Goal: Task Accomplishment & Management: Use online tool/utility

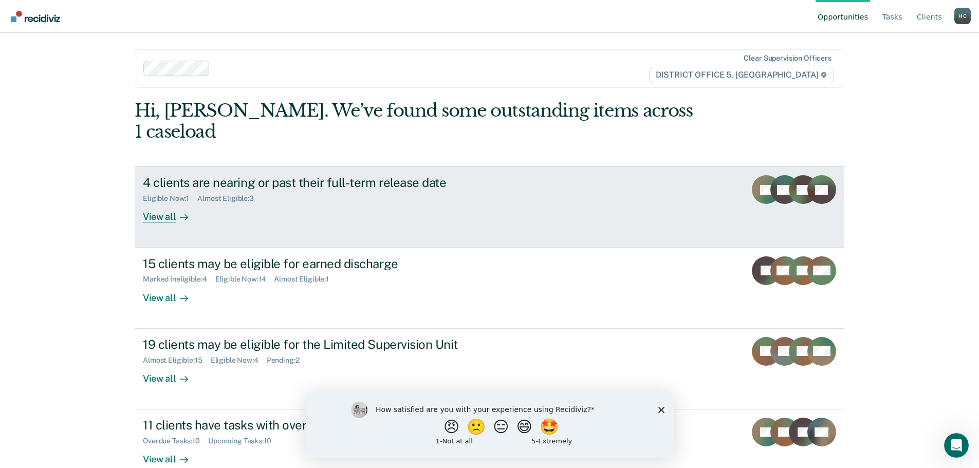
click at [313, 187] on div "4 clients are nearing or past their full-term release date Eligible Now : 1 Alm…" at bounding box center [336, 198] width 386 height 47
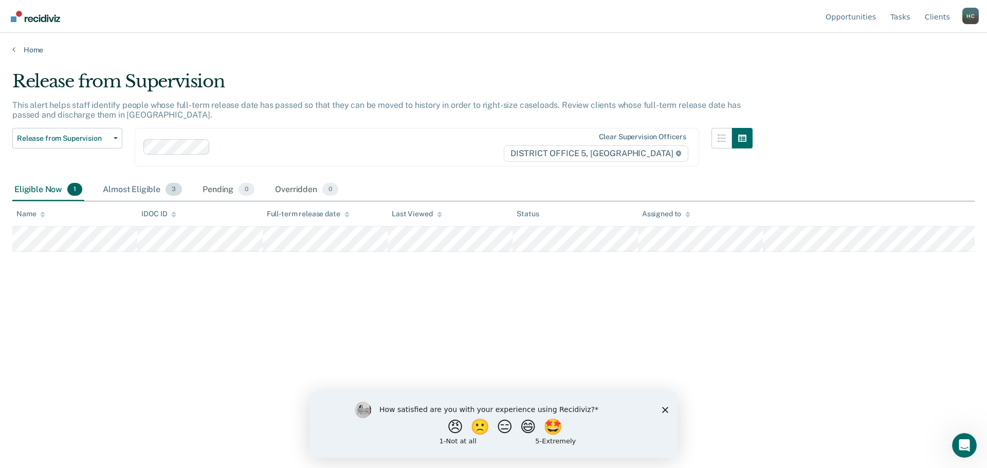
click at [121, 184] on div "Almost Eligible 3" at bounding box center [142, 190] width 83 height 23
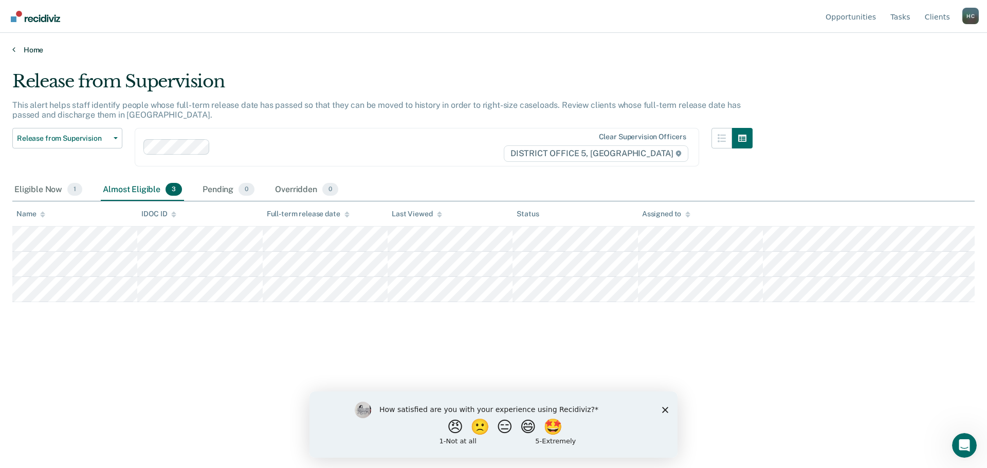
drag, startPoint x: 34, startPoint y: 56, endPoint x: 35, endPoint y: 48, distance: 7.8
click at [34, 54] on main "Release from Supervision This alert helps staff identify people whose full-term…" at bounding box center [493, 259] width 987 height 411
click at [35, 48] on link "Home" at bounding box center [493, 49] width 962 height 9
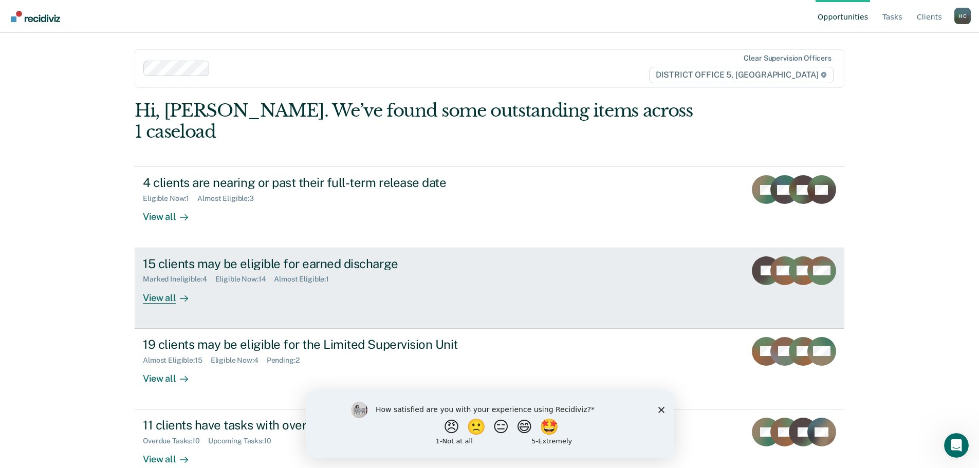
click at [269, 269] on div "15 clients may be eligible for earned discharge Marked Ineligible : 4 Eligible …" at bounding box center [336, 280] width 386 height 47
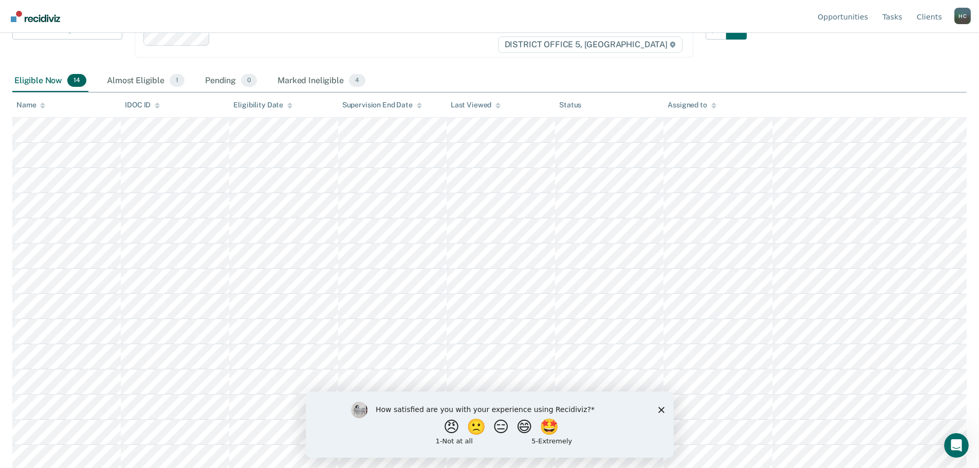
scroll to position [111, 0]
click at [656, 410] on div "How satisfied are you with your experience using Recidiviz? 😠 🙁 😑 😄 🤩 1 - Not a…" at bounding box center [489, 424] width 368 height 66
click at [662, 409] on polygon "Close survey" at bounding box center [661, 410] width 6 height 6
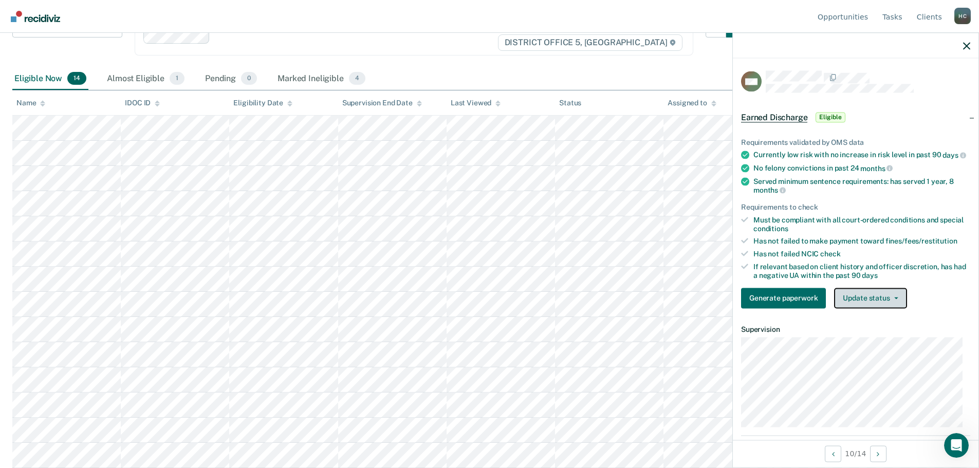
click at [900, 306] on button "Update status" at bounding box center [870, 298] width 72 height 21
click at [835, 233] on div "Must be compliant with all court-ordered conditions and special conditions" at bounding box center [862, 223] width 217 height 17
click at [972, 49] on div at bounding box center [856, 46] width 246 height 26
click at [969, 49] on icon "button" at bounding box center [966, 45] width 7 height 7
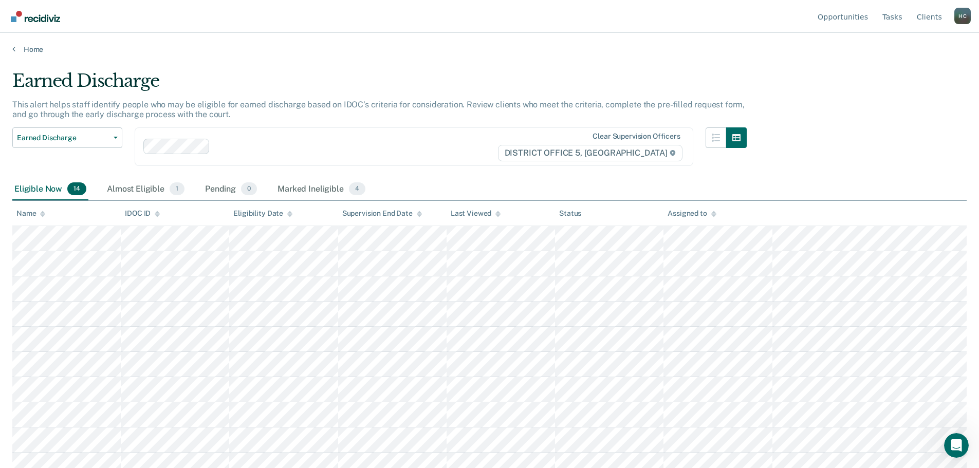
scroll to position [0, 0]
click at [31, 48] on link "Home" at bounding box center [489, 49] width 955 height 9
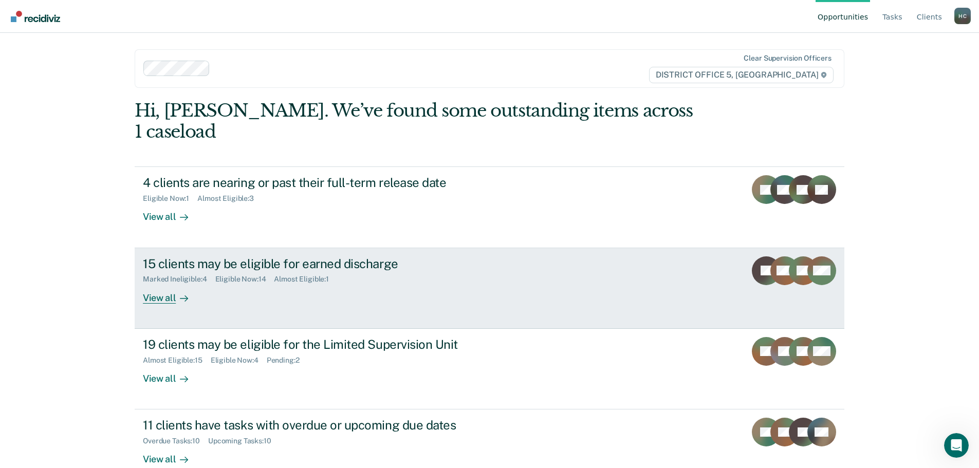
scroll to position [1, 0]
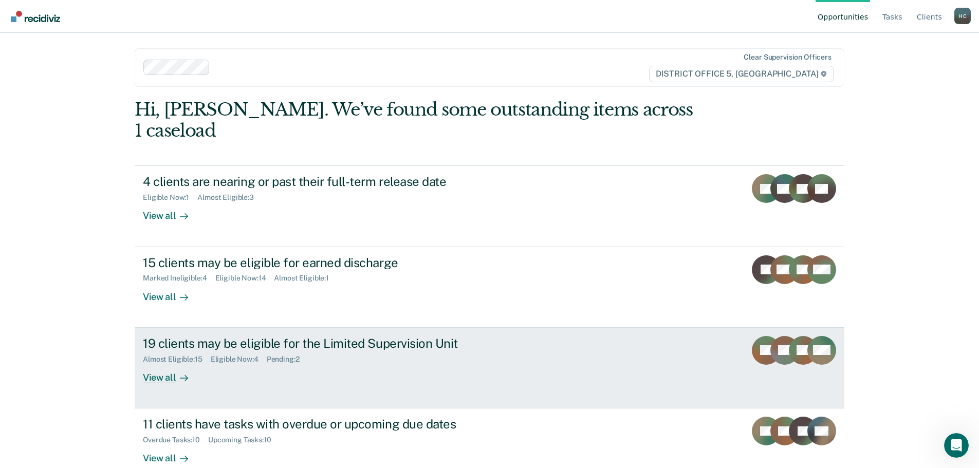
click at [325, 358] on div "19 clients may be eligible for the Limited Supervision Unit Almost Eligible : 1…" at bounding box center [336, 359] width 386 height 47
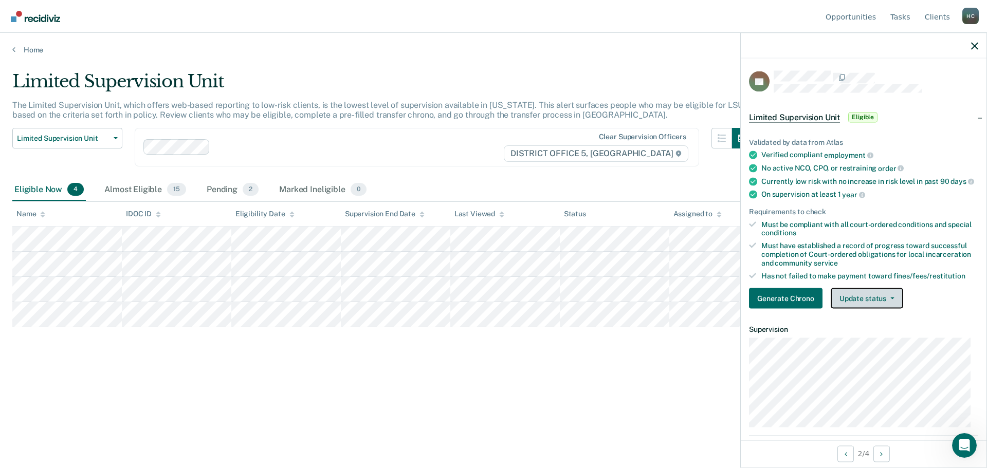
click at [862, 299] on button "Update status" at bounding box center [867, 298] width 72 height 21
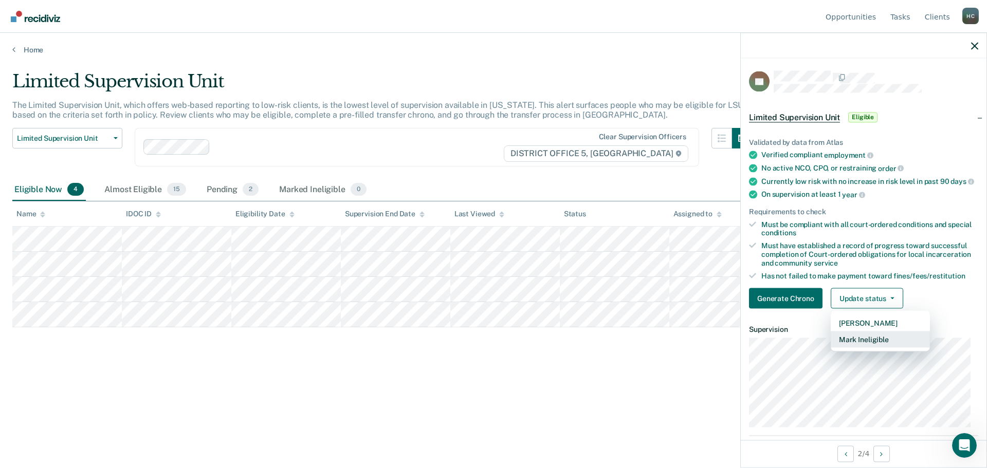
click at [867, 348] on button "Mark Ineligible" at bounding box center [880, 340] width 99 height 16
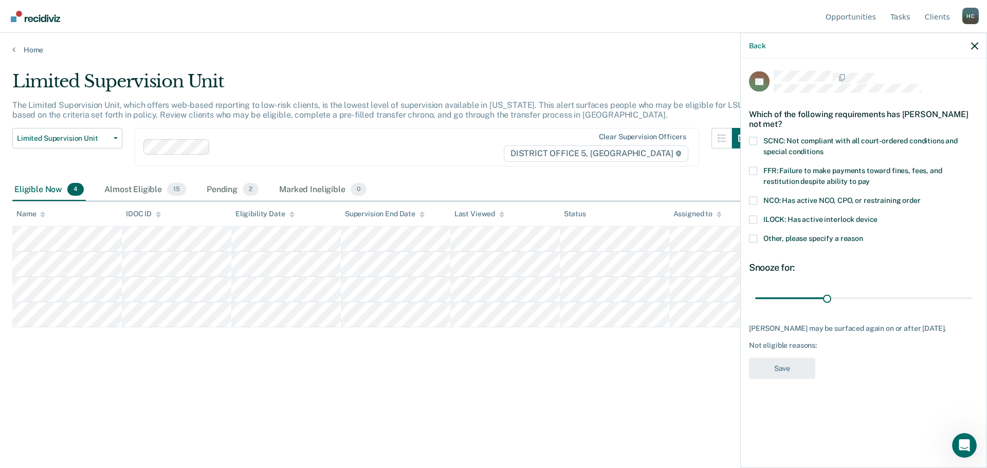
click at [754, 240] on span at bounding box center [753, 238] width 8 height 8
click at [863, 234] on input "Other, please specify a reason" at bounding box center [863, 234] width 0 height 0
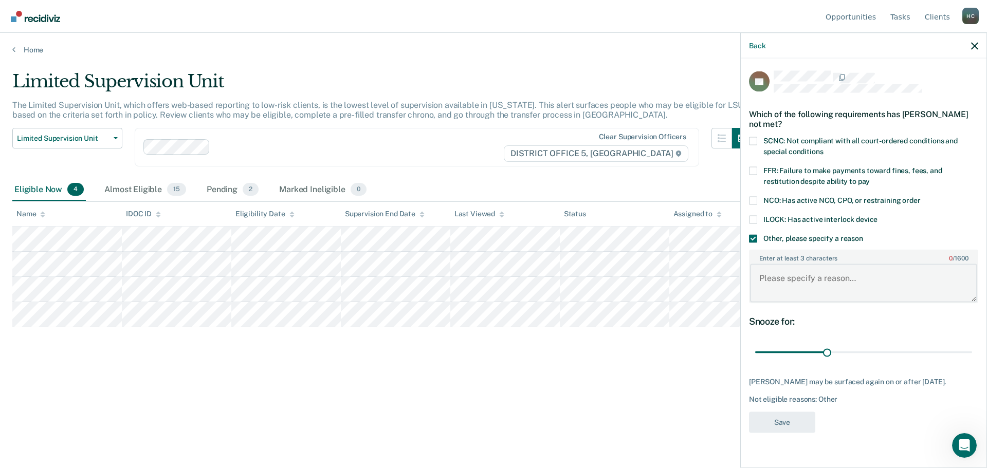
click at [800, 281] on textarea "Enter at least 3 characters 0 / 1600" at bounding box center [863, 283] width 227 height 38
type textarea "Submitted application and never got a response"
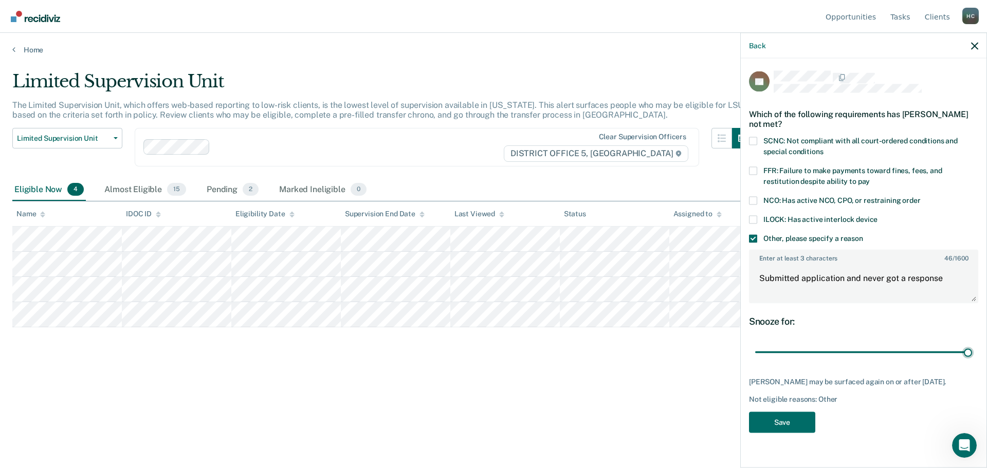
drag, startPoint x: 826, startPoint y: 354, endPoint x: 986, endPoint y: 349, distance: 161.0
type input "90"
click at [972, 349] on input "range" at bounding box center [863, 352] width 217 height 18
click at [951, 280] on textarea "Submitted application and never got a response" at bounding box center [863, 283] width 227 height 38
type textarea "Submitted application and never got a response even after following up"
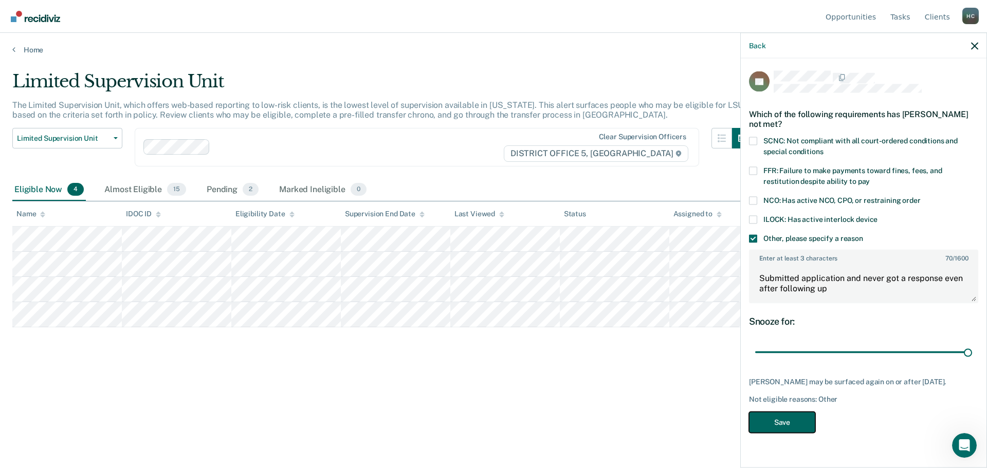
click at [801, 422] on button "Save" at bounding box center [782, 422] width 66 height 21
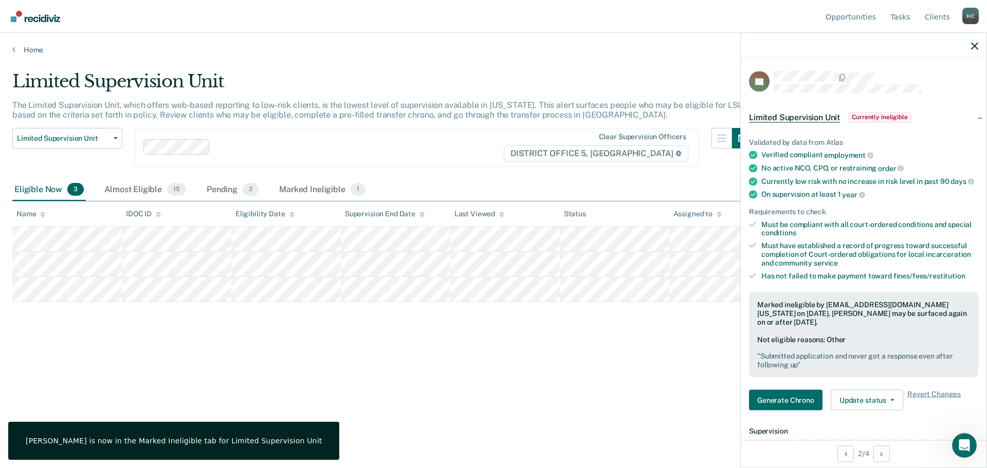
click at [325, 326] on div "Limited Supervision Unit The Limited Supervision Unit, which offers web-based r…" at bounding box center [493, 231] width 962 height 320
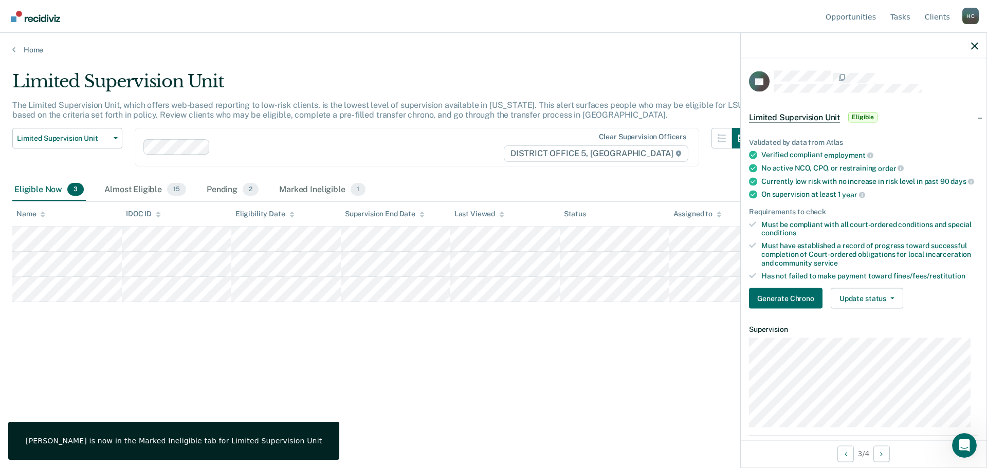
click at [475, 326] on div "Limited Supervision Unit The Limited Supervision Unit, which offers web-based r…" at bounding box center [493, 231] width 962 height 320
click at [156, 181] on div "Almost Eligible 15" at bounding box center [145, 190] width 86 height 23
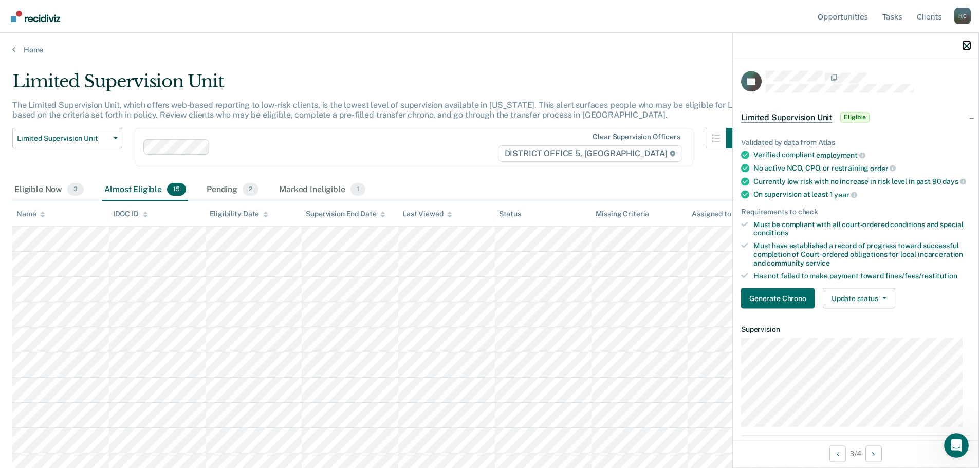
click at [967, 47] on icon "button" at bounding box center [966, 45] width 7 height 7
click at [876, 309] on button "Update status" at bounding box center [859, 298] width 72 height 21
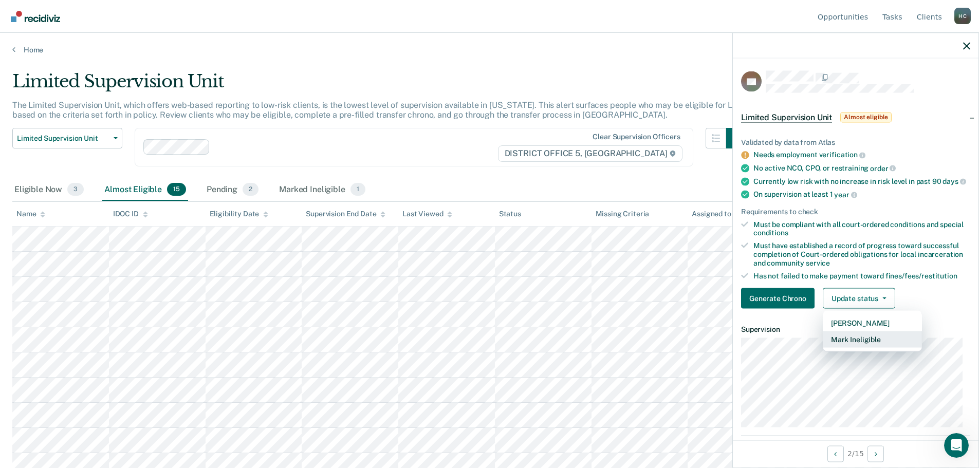
click at [875, 348] on button "Mark Ineligible" at bounding box center [872, 340] width 99 height 16
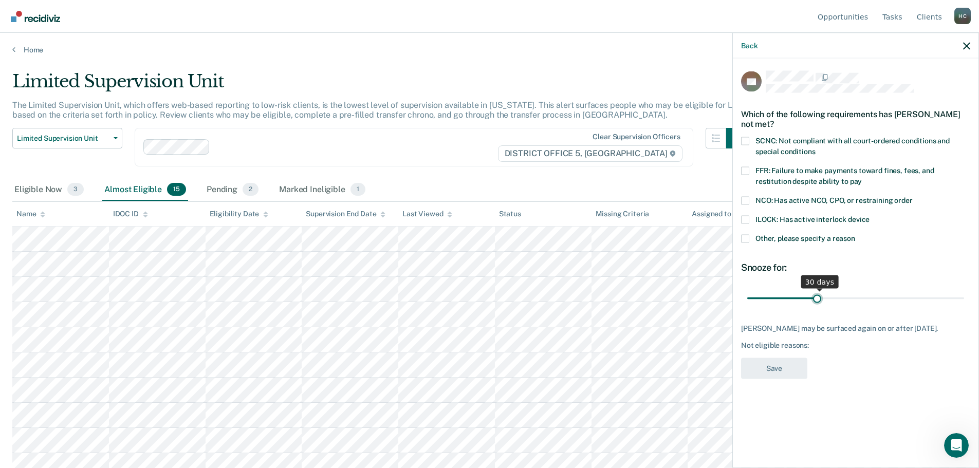
drag, startPoint x: 815, startPoint y: 301, endPoint x: 821, endPoint y: 299, distance: 6.0
click at [818, 300] on input "range" at bounding box center [855, 298] width 217 height 18
drag, startPoint x: 820, startPoint y: 298, endPoint x: 986, endPoint y: 302, distance: 166.1
type input "90"
click at [964, 302] on input "range" at bounding box center [855, 298] width 217 height 18
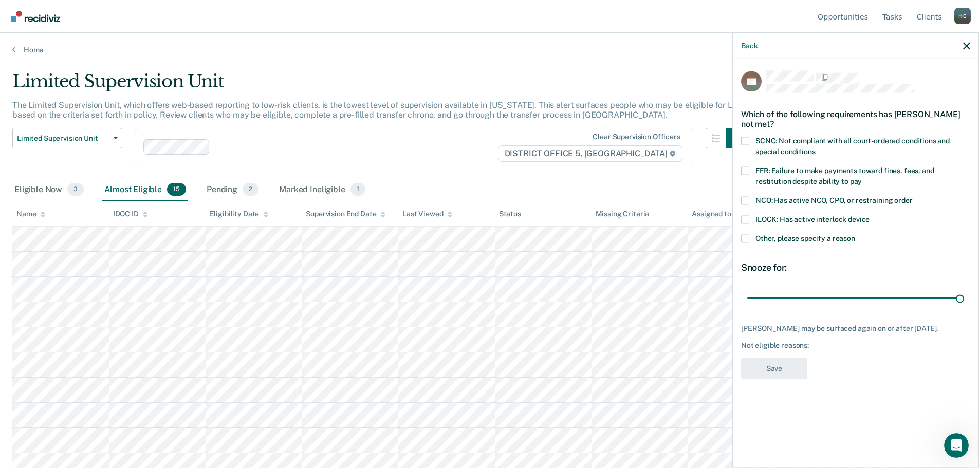
click at [747, 231] on div "ILOCK: Has active interlock device" at bounding box center [855, 224] width 229 height 19
click at [748, 240] on span at bounding box center [745, 238] width 8 height 8
click at [855, 234] on input "Other, please specify a reason" at bounding box center [855, 234] width 0 height 0
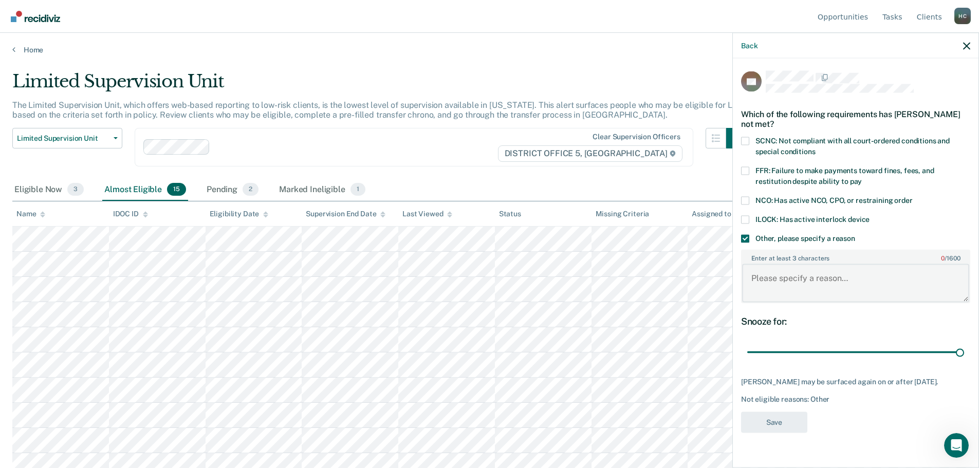
click at [803, 278] on textarea "Enter at least 3 characters 0 / 1600" at bounding box center [855, 283] width 227 height 38
type textarea "Pending L&L investigation"
click at [795, 417] on button "Save" at bounding box center [774, 422] width 66 height 21
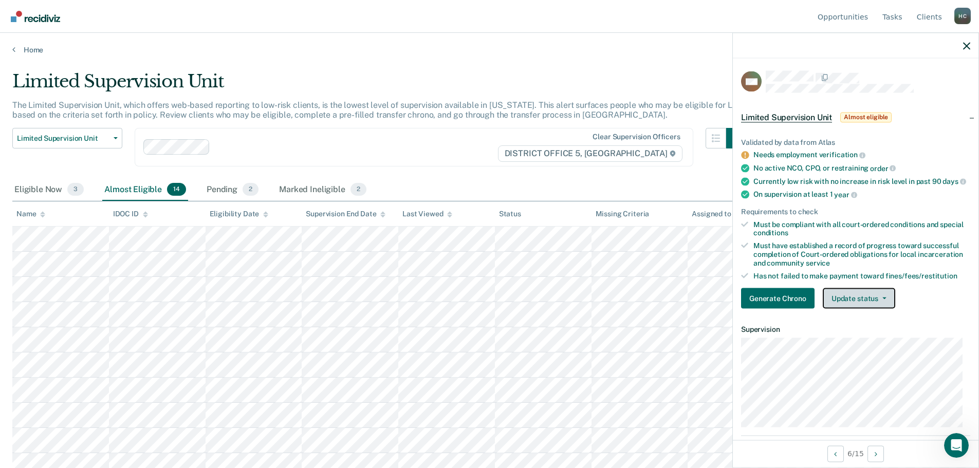
click at [875, 305] on button "Update status" at bounding box center [859, 298] width 72 height 21
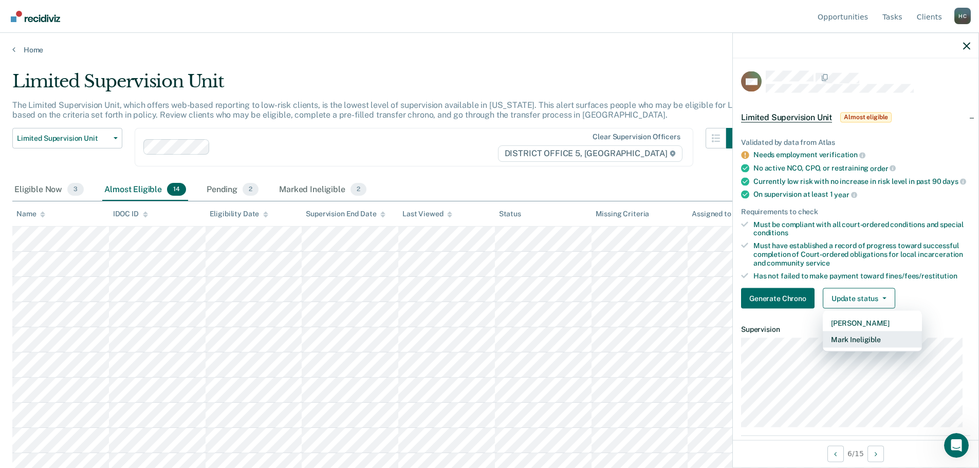
click at [856, 348] on button "Mark Ineligible" at bounding box center [872, 340] width 99 height 16
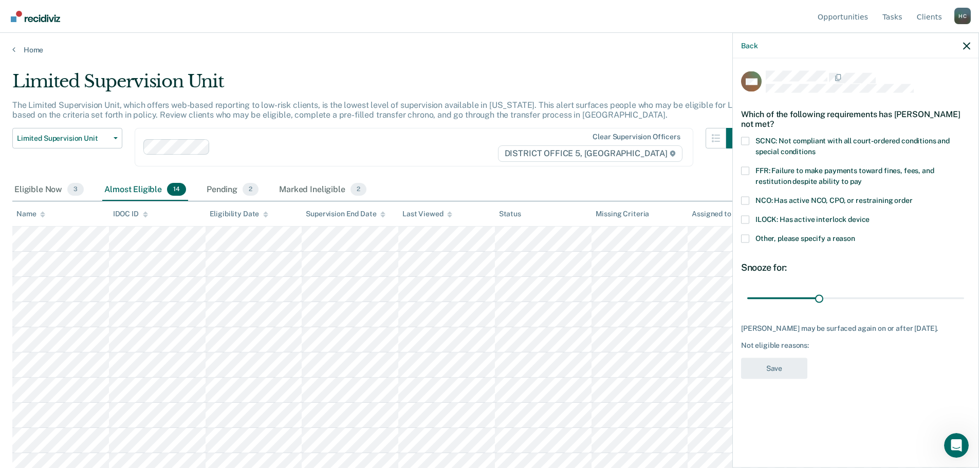
click at [740, 167] on div "NW Which of the following requirements has [PERSON_NAME] not met? SCNC: Not com…" at bounding box center [856, 262] width 246 height 407
click at [745, 169] on span at bounding box center [745, 171] width 8 height 8
click at [862, 177] on input "FFR: Failure to make payments toward fines, fees, and restitution despite abili…" at bounding box center [862, 177] width 0 height 0
drag, startPoint x: 818, startPoint y: 299, endPoint x: 986, endPoint y: 308, distance: 168.4
type input "90"
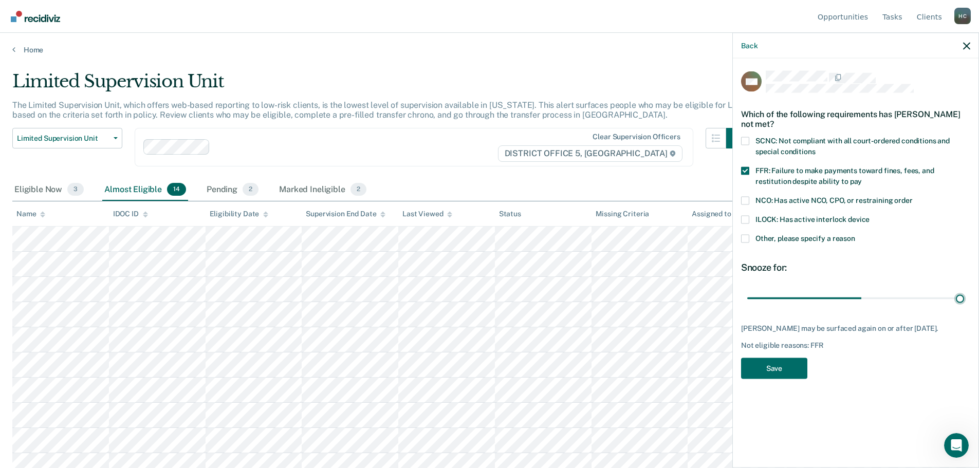
click at [964, 307] on input "range" at bounding box center [855, 298] width 217 height 18
click at [791, 367] on button "Save" at bounding box center [774, 368] width 66 height 21
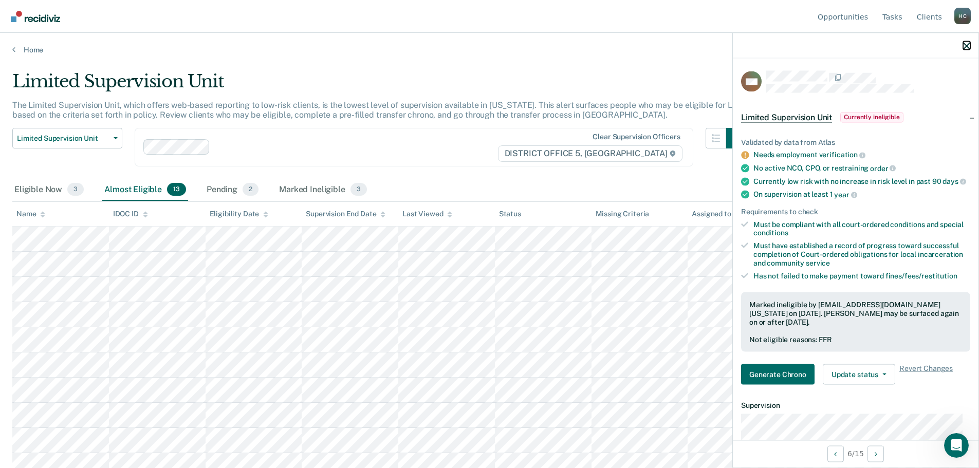
click at [963, 47] on icon "button" at bounding box center [966, 45] width 7 height 7
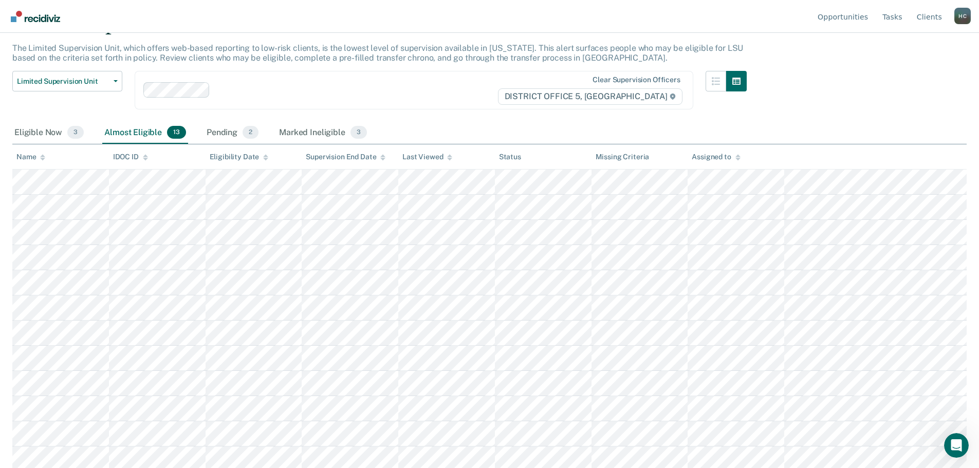
scroll to position [86, 0]
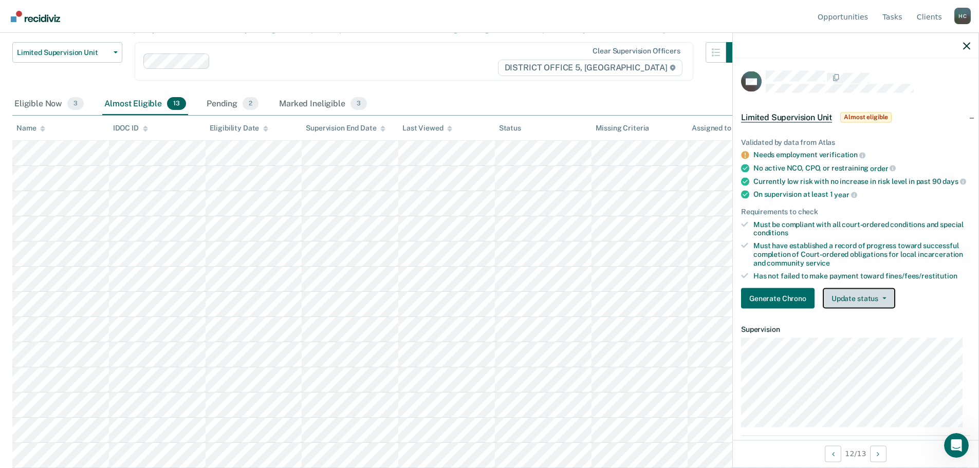
click at [847, 306] on button "Update status" at bounding box center [859, 298] width 72 height 21
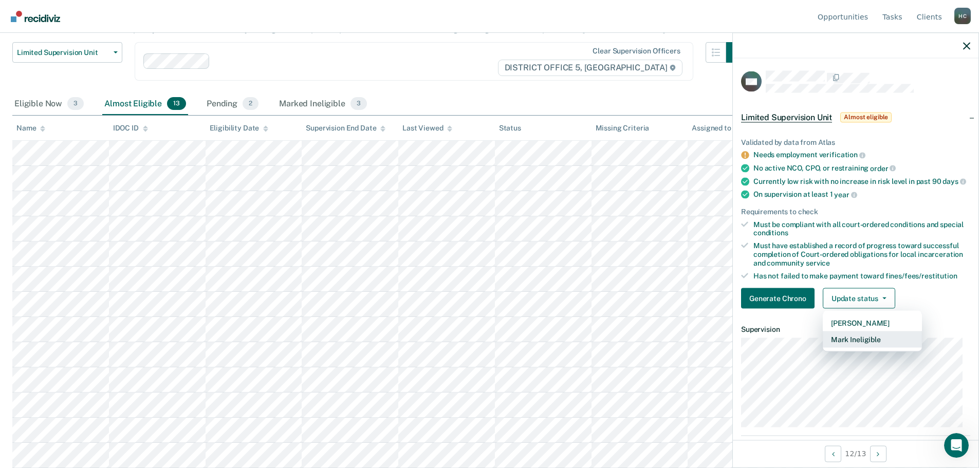
click at [865, 348] on button "Mark Ineligible" at bounding box center [872, 340] width 99 height 16
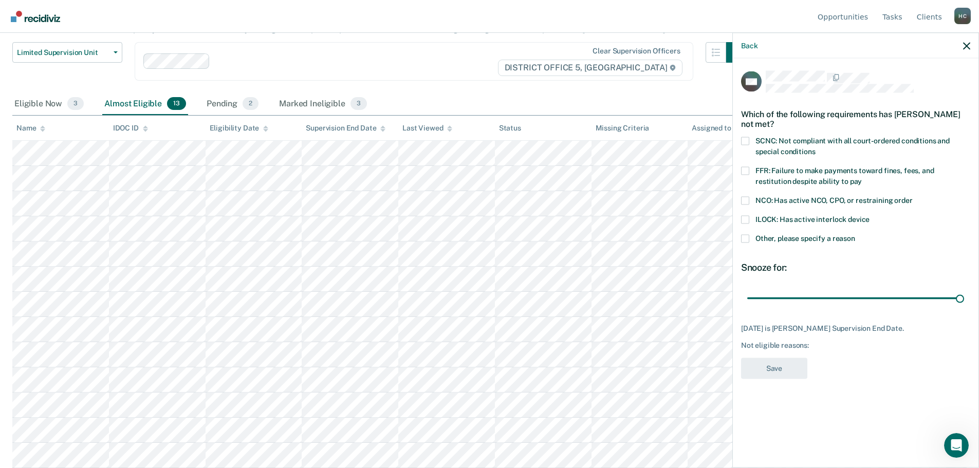
click at [748, 170] on span at bounding box center [745, 171] width 8 height 8
click at [862, 177] on input "FFR: Failure to make payments toward fines, fees, and restitution despite abili…" at bounding box center [862, 177] width 0 height 0
click at [774, 372] on button "Save" at bounding box center [774, 368] width 66 height 21
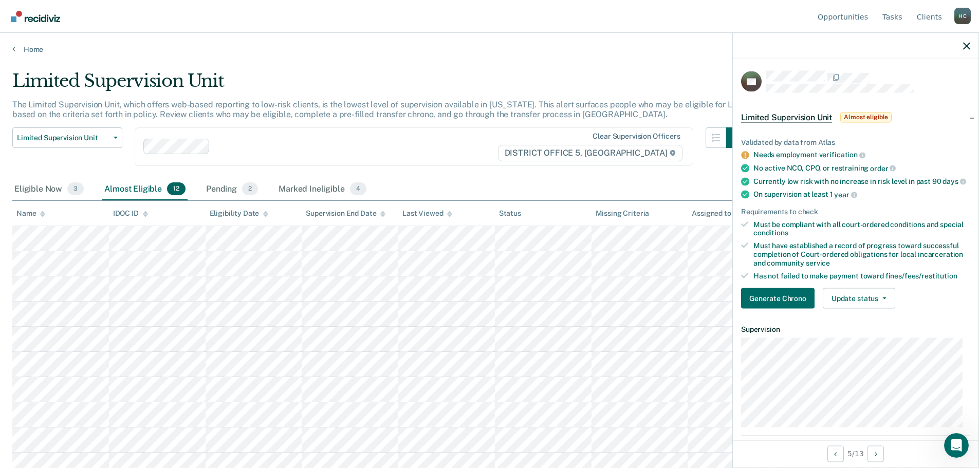
scroll to position [0, 0]
click at [453, 164] on div "Clear supervision officers DISTRICT OFFICE 5, [GEOGRAPHIC_DATA]" at bounding box center [414, 147] width 559 height 39
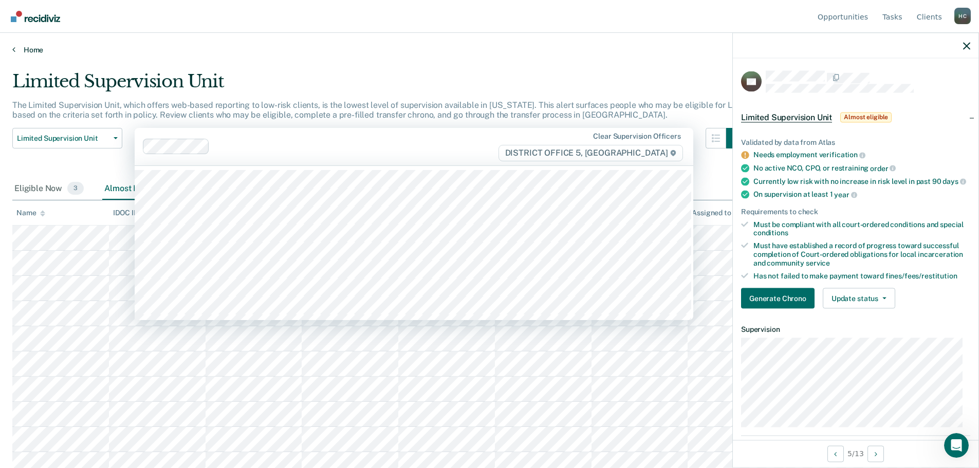
click at [436, 45] on div "Home" at bounding box center [489, 44] width 979 height 22
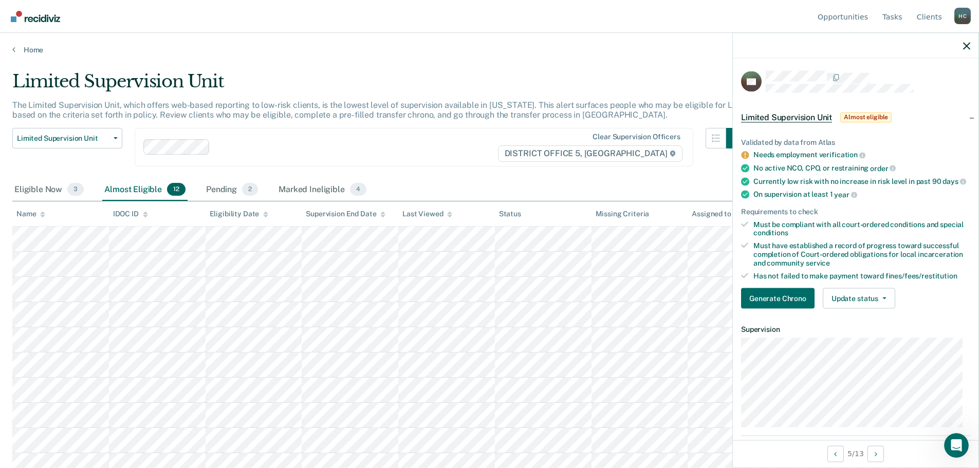
click at [971, 46] on div at bounding box center [856, 46] width 246 height 26
click at [964, 46] on icon "button" at bounding box center [966, 45] width 7 height 7
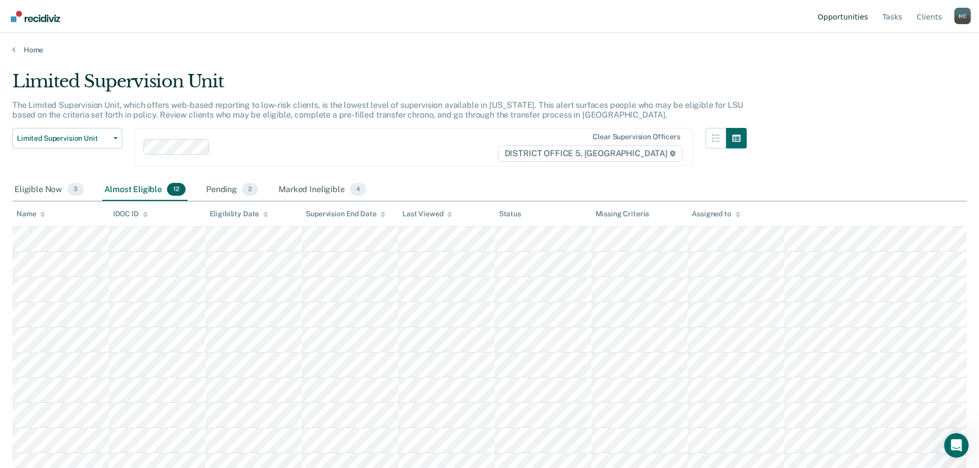
click at [857, 14] on link "Opportunities" at bounding box center [843, 16] width 54 height 33
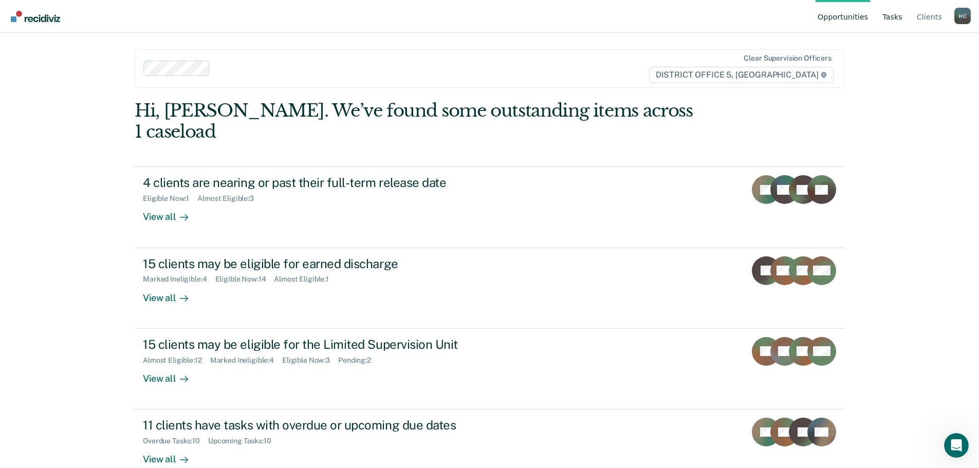
click at [891, 16] on link "Tasks" at bounding box center [893, 16] width 24 height 33
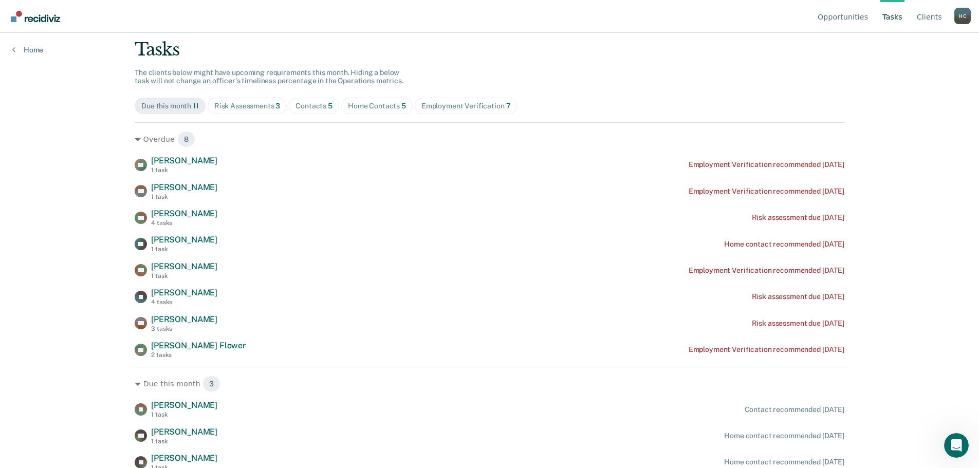
scroll to position [64, 0]
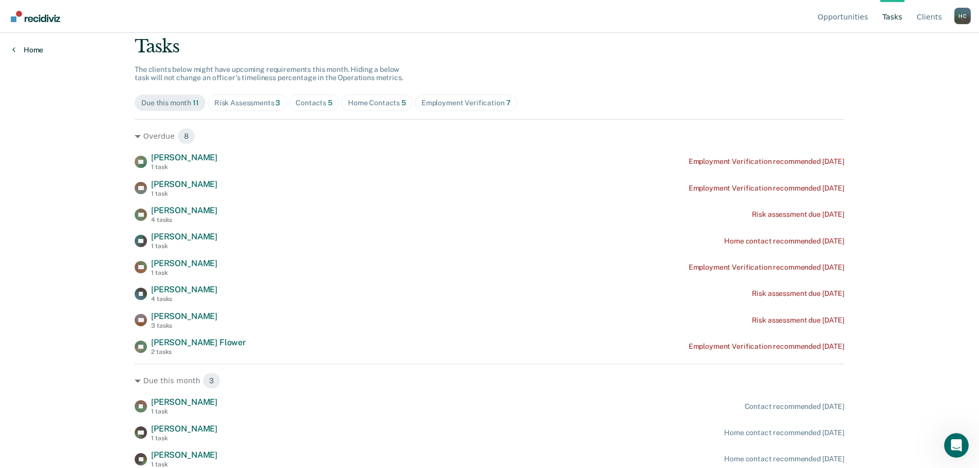
click at [34, 47] on link "Home" at bounding box center [27, 49] width 31 height 9
